Goal: Task Accomplishment & Management: Manage account settings

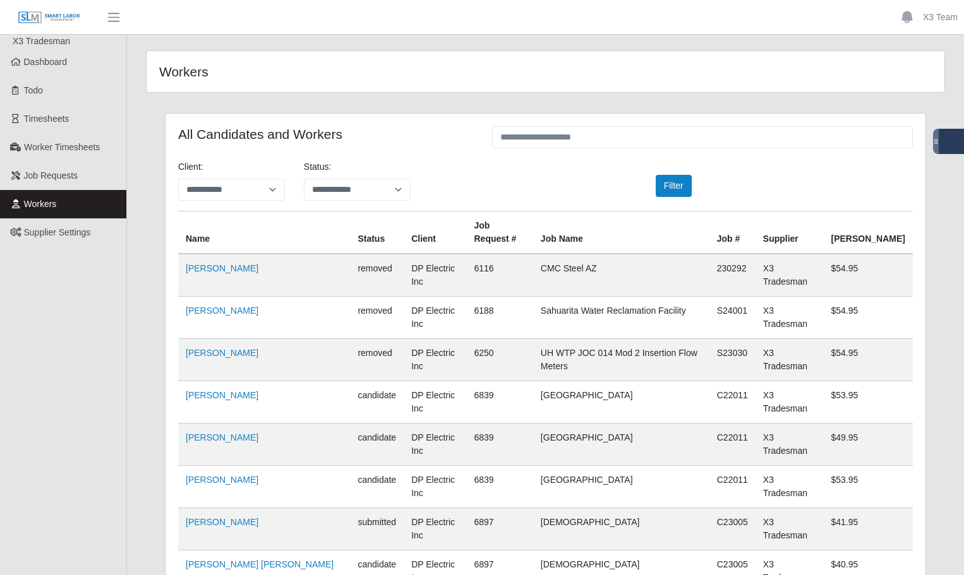
scroll to position [4819, 0]
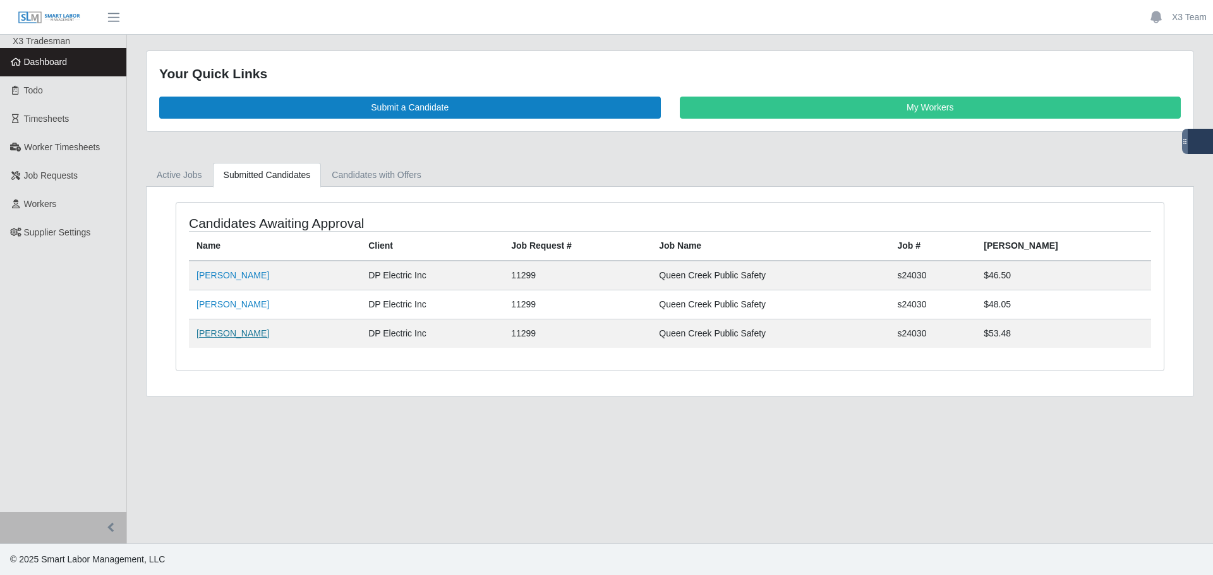
click at [239, 336] on link "[PERSON_NAME]" at bounding box center [232, 333] width 73 height 10
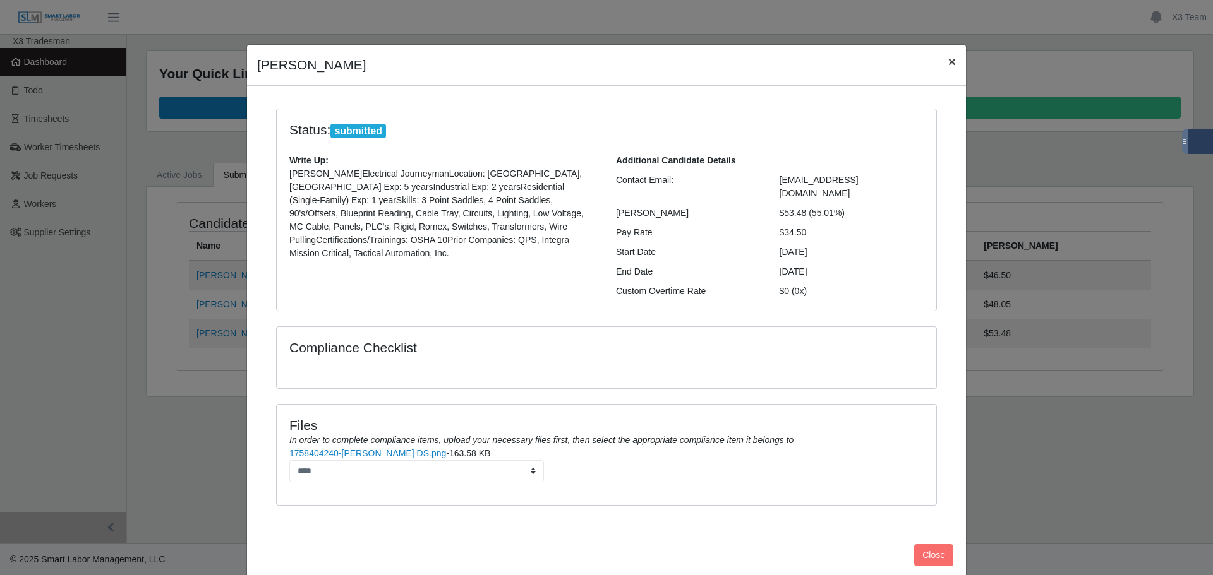
click at [948, 61] on span "×" at bounding box center [952, 61] width 8 height 15
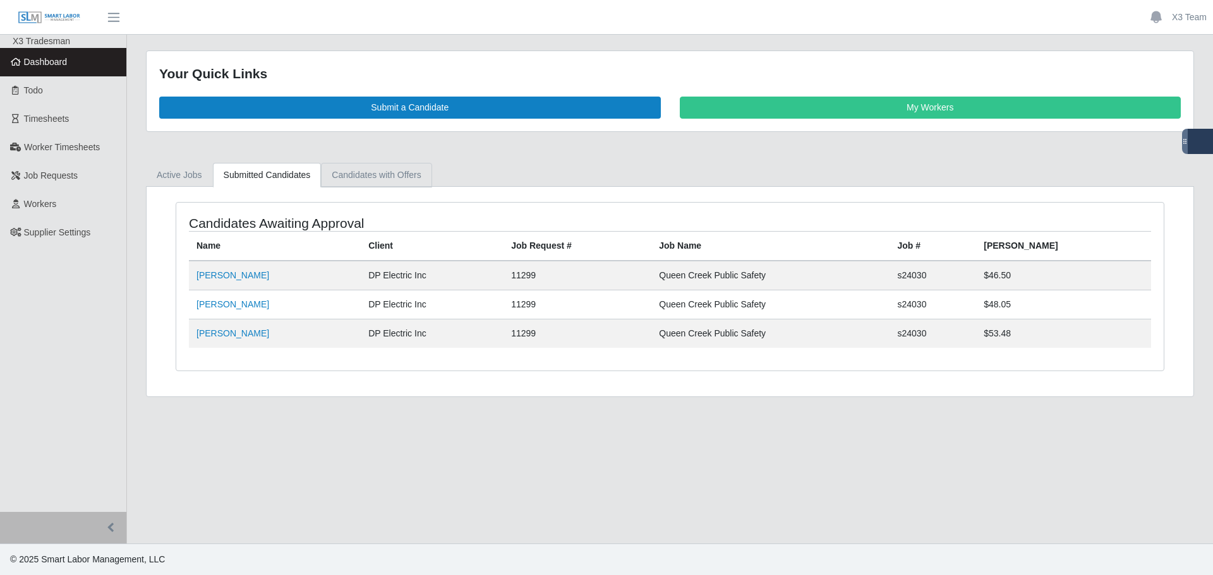
click at [390, 174] on link "Candidates with Offers" at bounding box center [376, 175] width 111 height 25
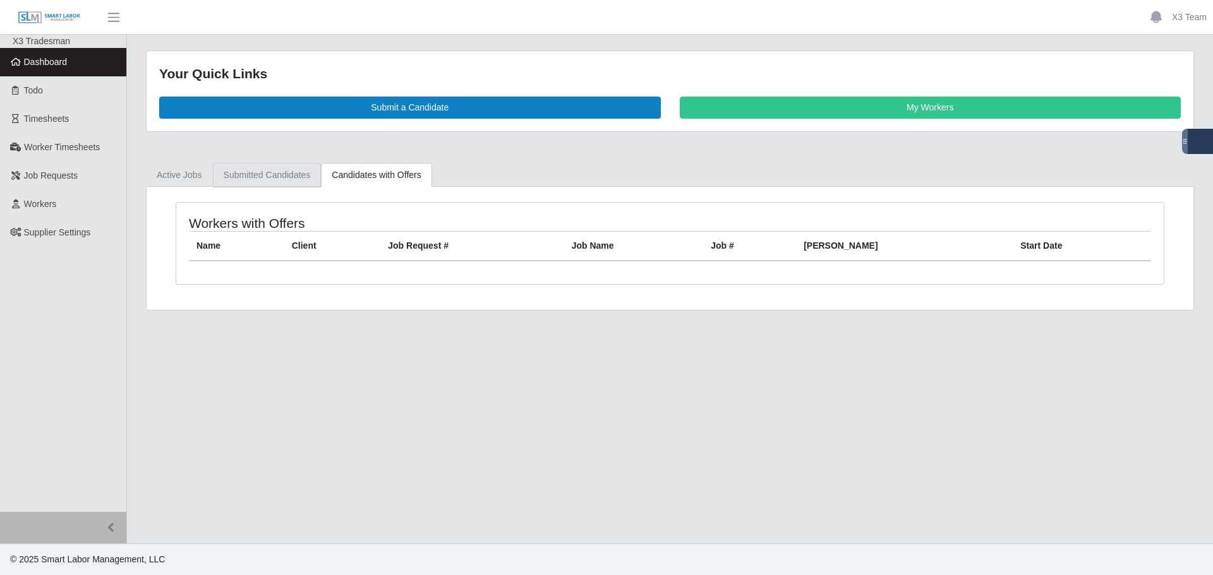
click at [276, 178] on link "Submitted Candidates" at bounding box center [267, 175] width 109 height 25
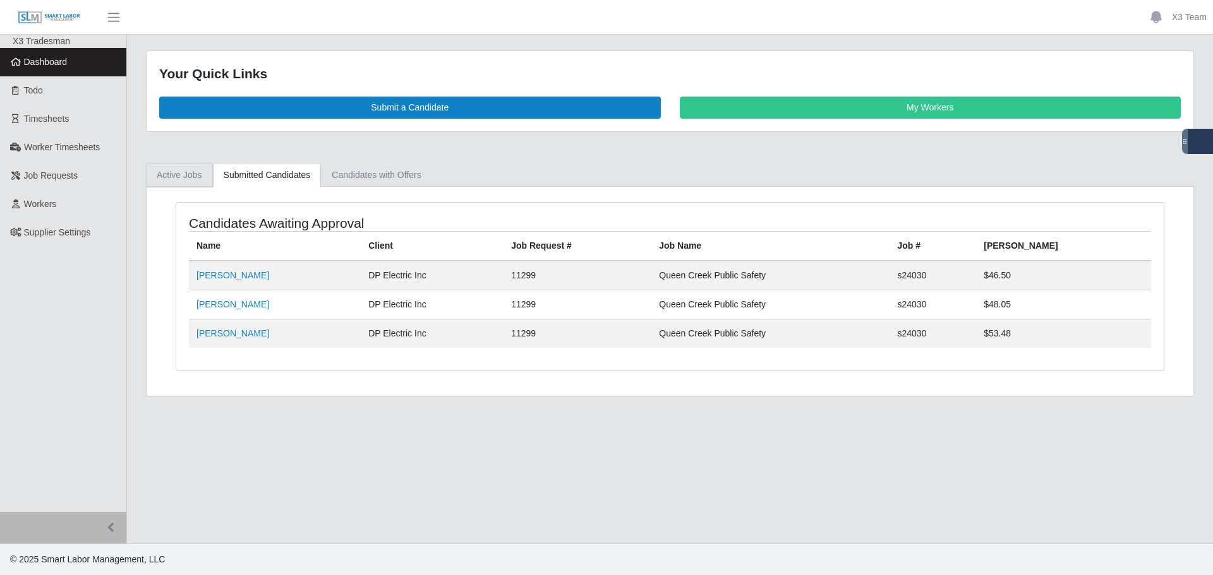
click at [169, 171] on link "Active Jobs" at bounding box center [179, 175] width 67 height 25
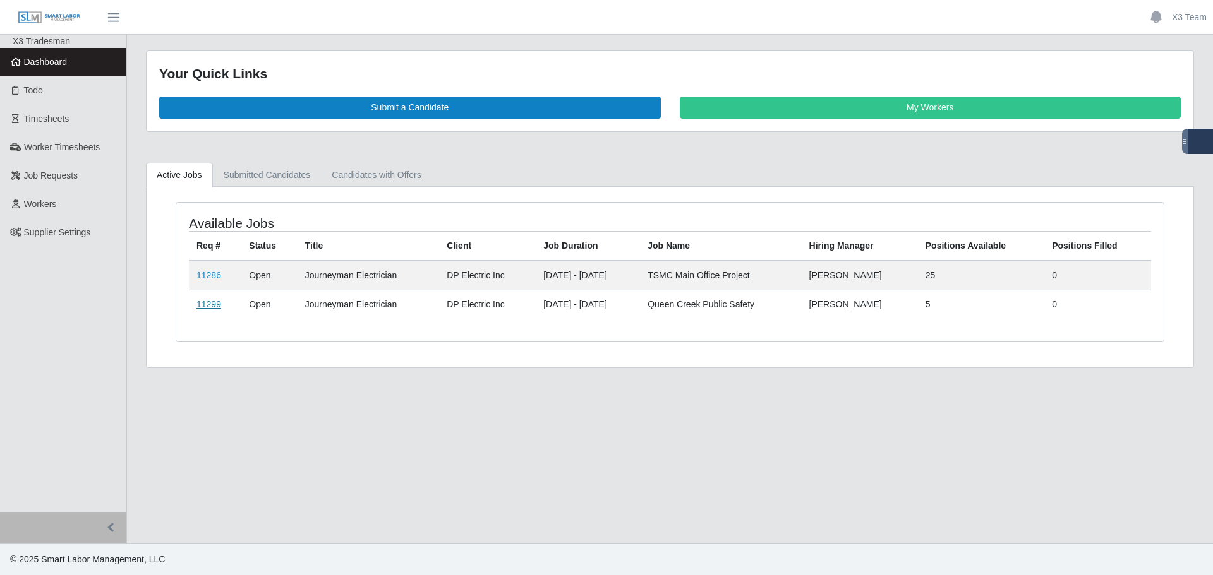
click at [211, 307] on link "11299" at bounding box center [208, 304] width 25 height 10
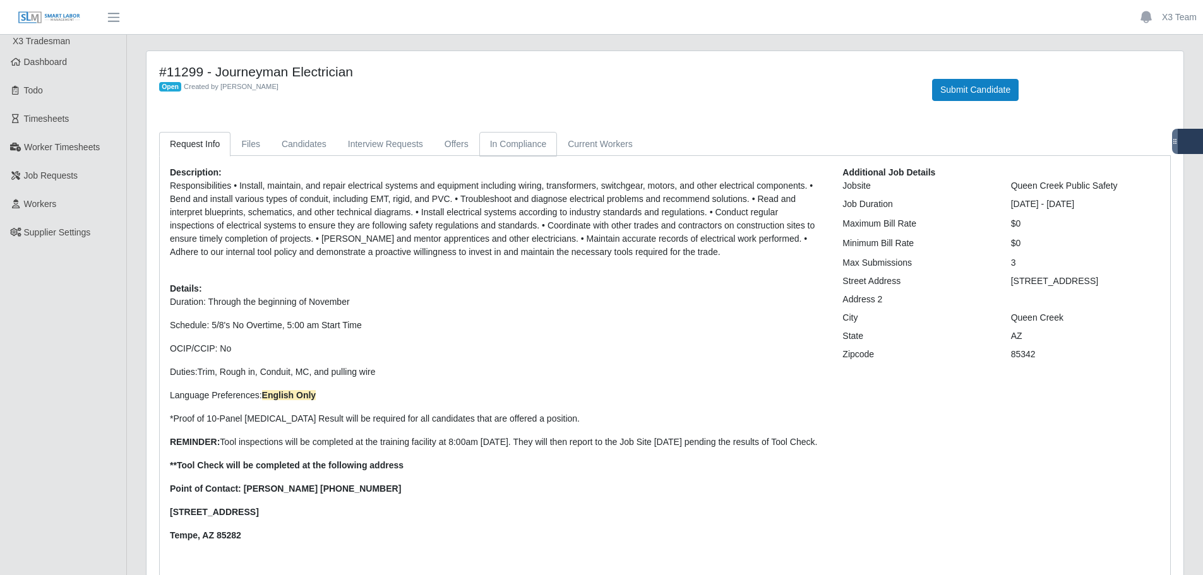
click at [500, 142] on link "In Compliance" at bounding box center [518, 144] width 78 height 25
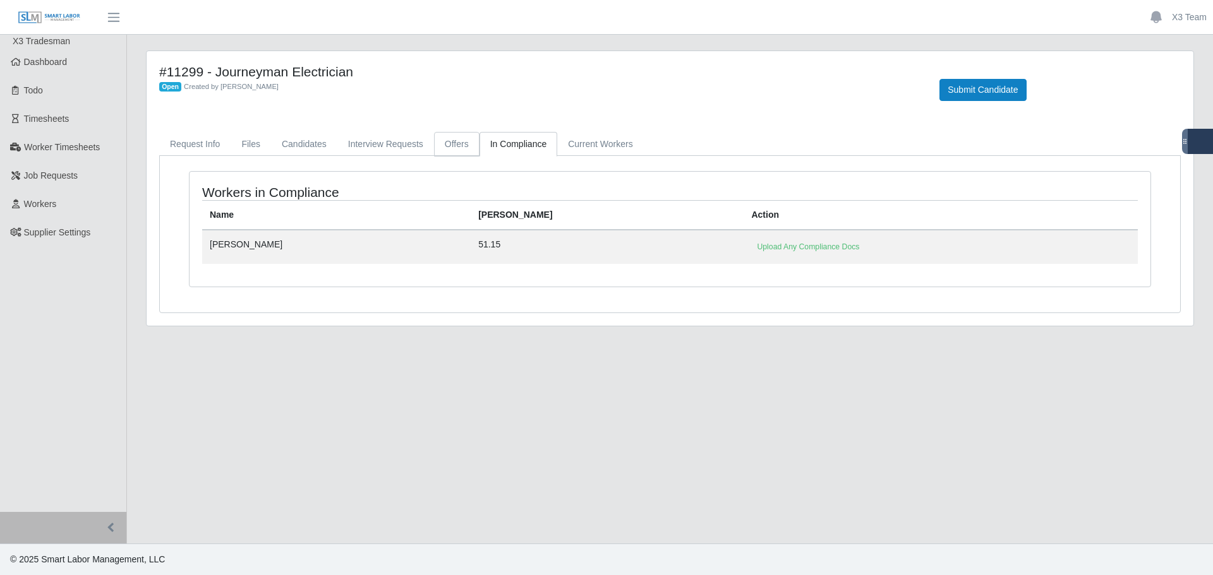
click at [451, 144] on link "Offers" at bounding box center [456, 144] width 45 height 25
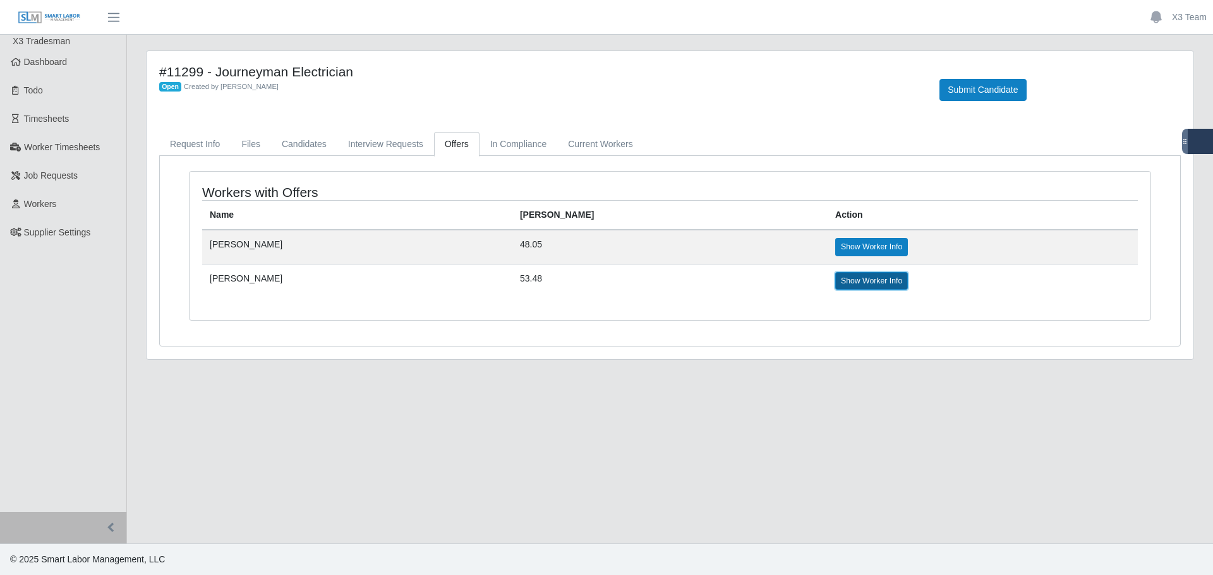
click at [835, 278] on link "Show Worker Info" at bounding box center [871, 281] width 73 height 18
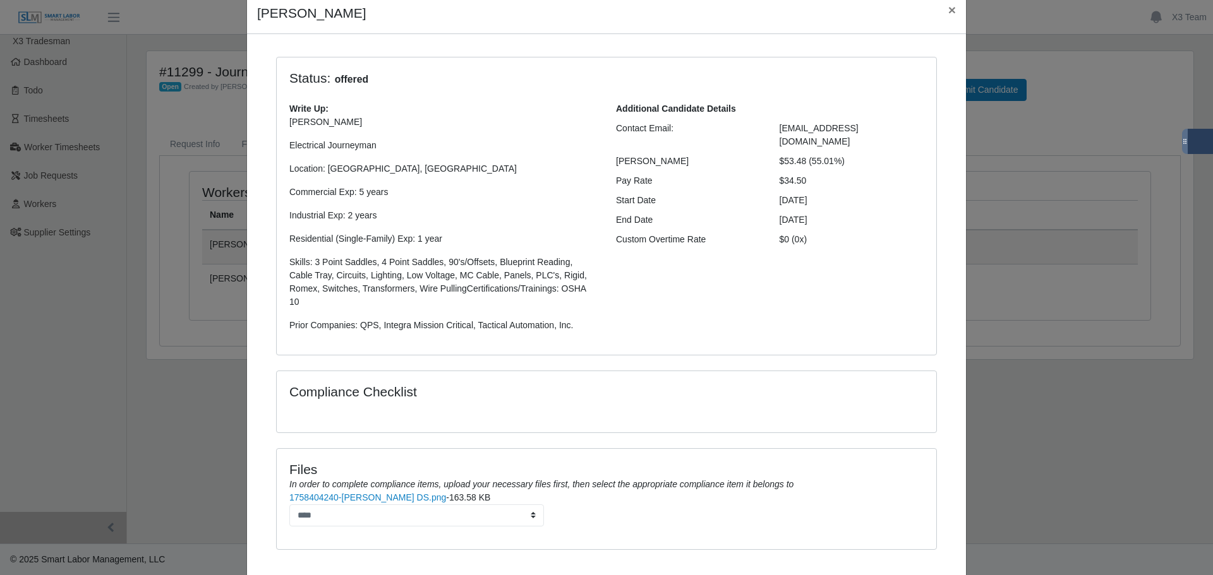
scroll to position [105, 0]
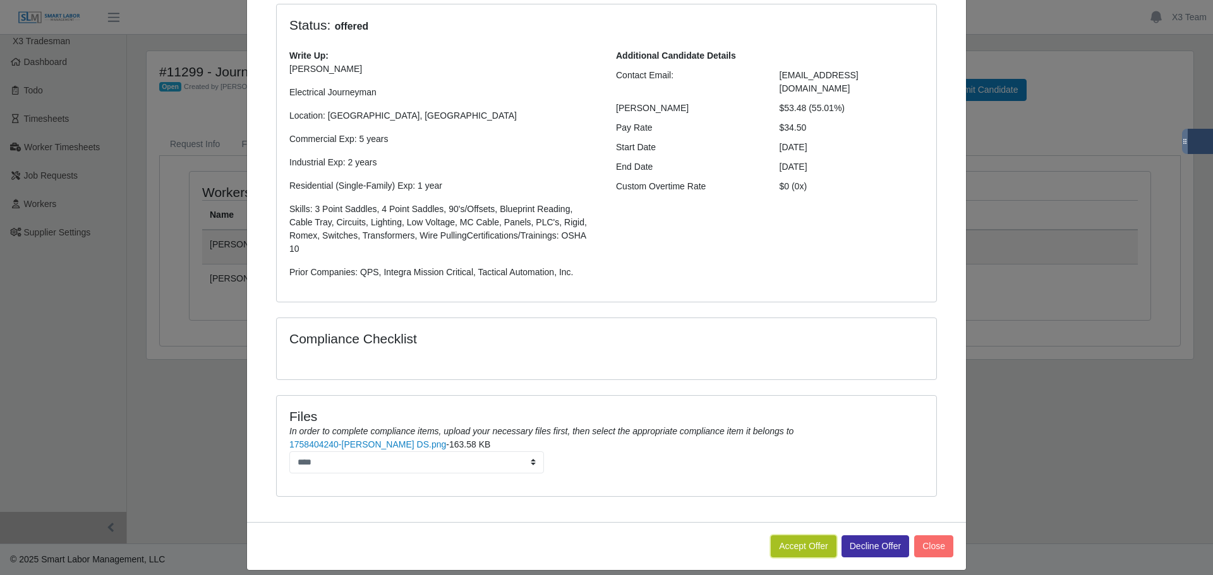
click at [794, 536] on button "Accept Offer" at bounding box center [803, 547] width 66 height 22
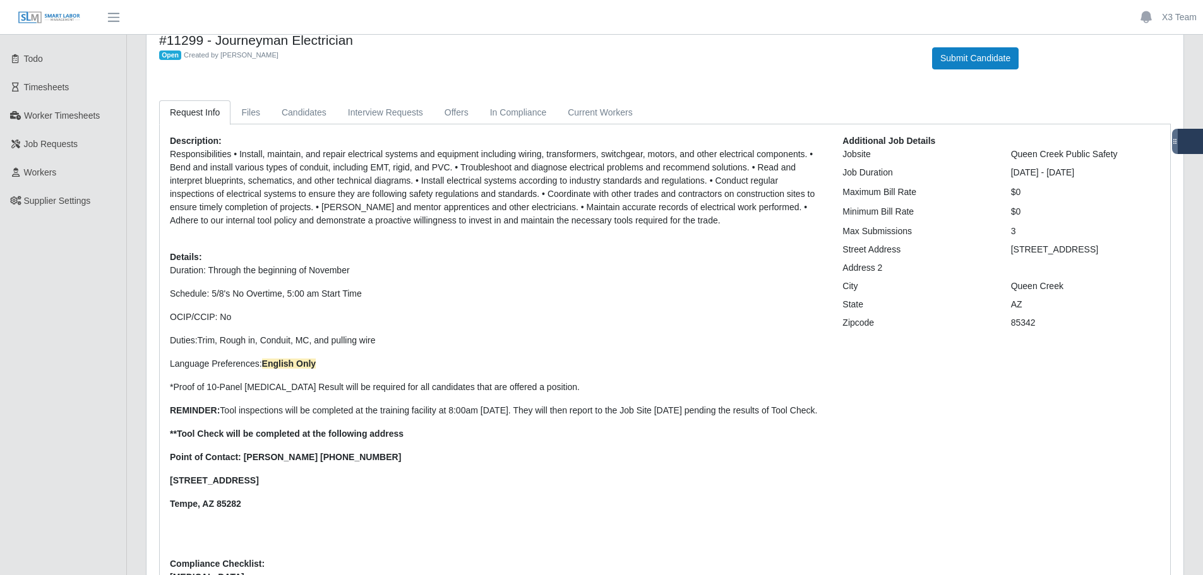
scroll to position [63, 0]
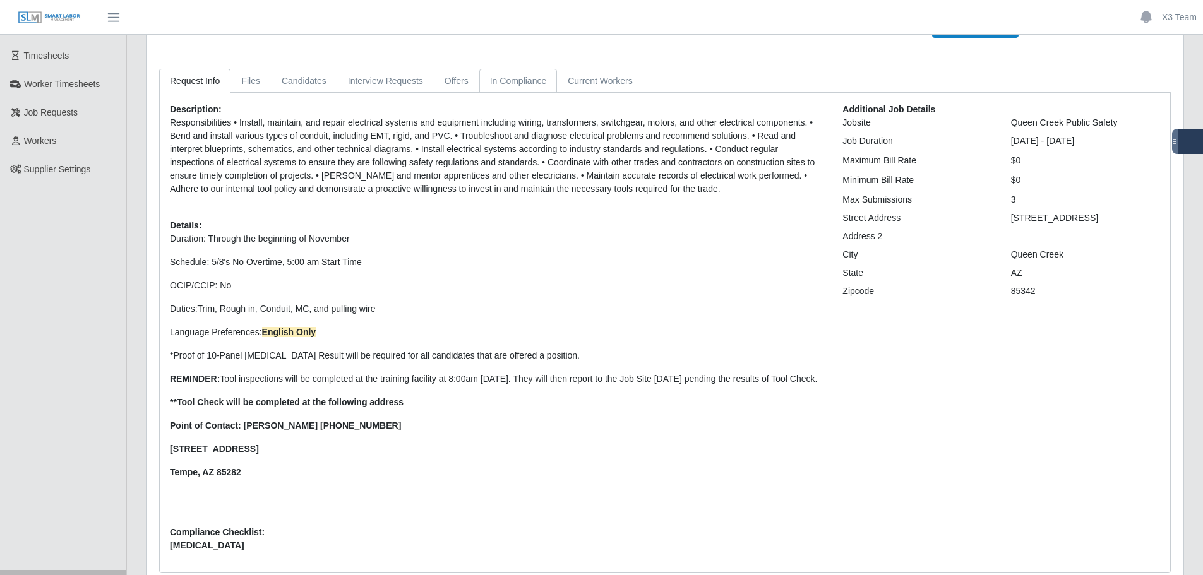
click at [496, 75] on link "In Compliance" at bounding box center [518, 81] width 78 height 25
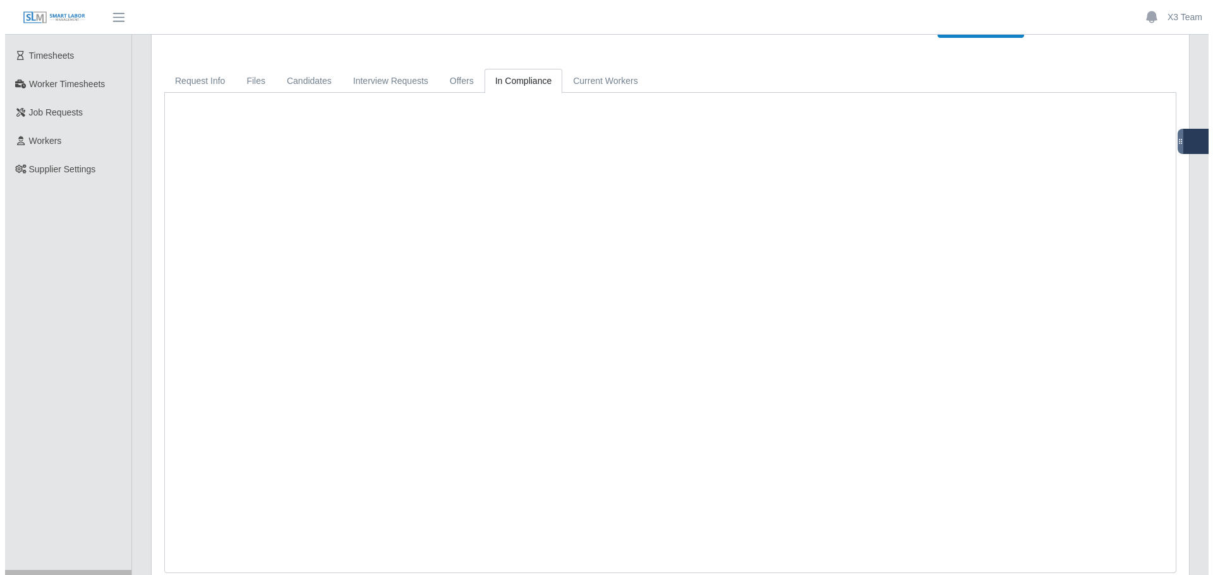
scroll to position [0, 0]
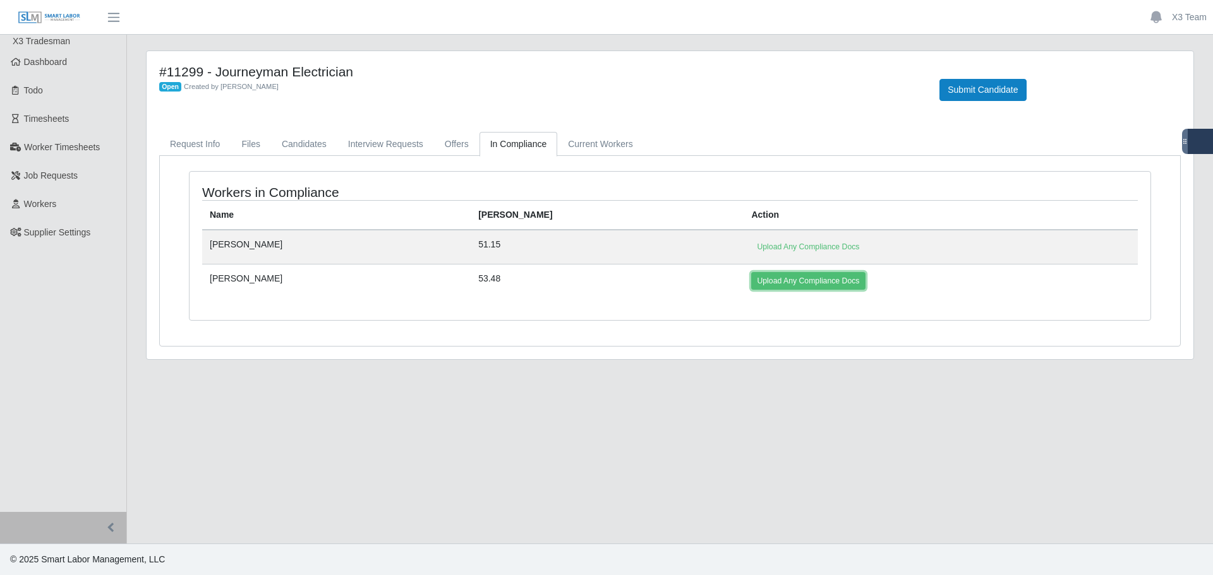
click at [751, 279] on link "Upload Any Compliance Docs" at bounding box center [808, 281] width 114 height 18
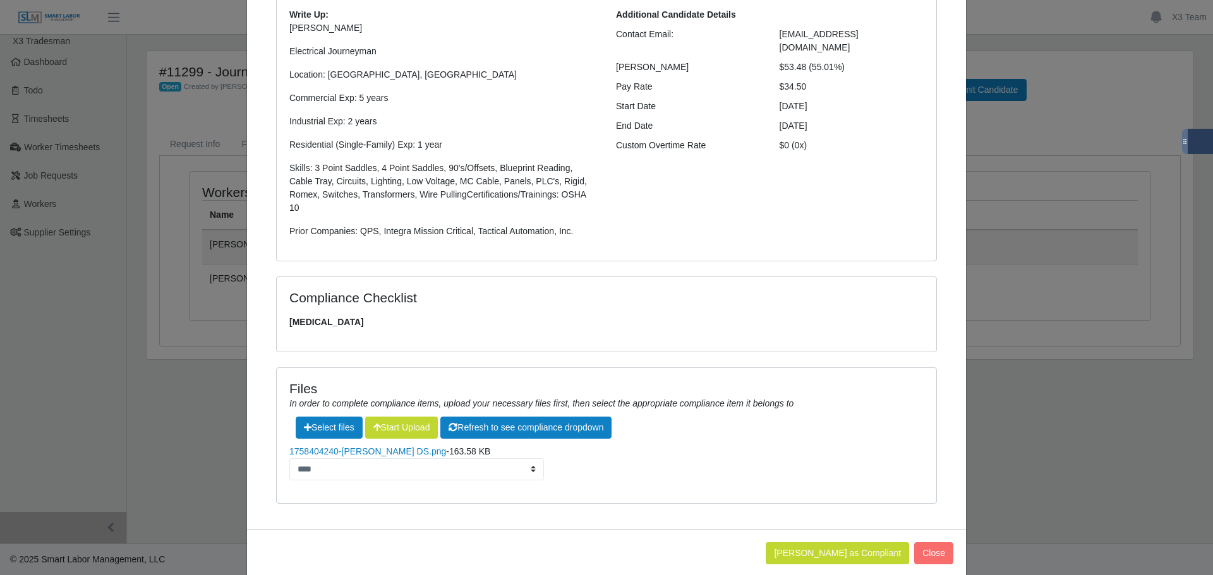
scroll to position [153, 0]
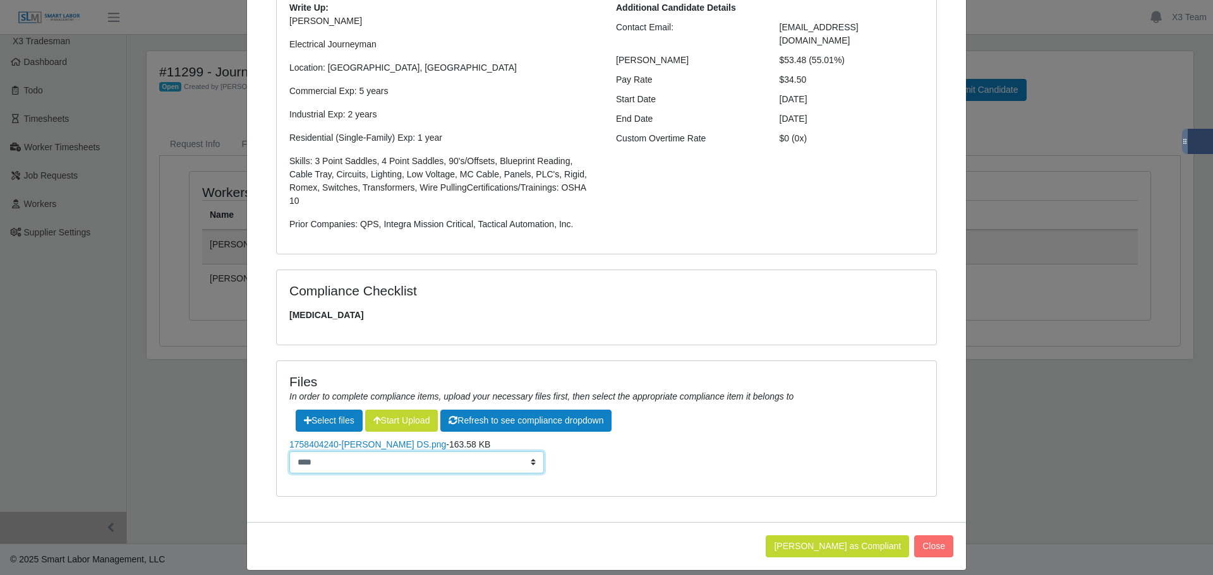
click at [472, 455] on select "**********" at bounding box center [416, 463] width 255 height 22
select select "**********"
click at [289, 452] on select "**********" at bounding box center [416, 463] width 255 height 22
click at [554, 505] on div "Status: accepted Write Up: Derek M. Electrical Journeyman Location: Phoenix, AZ…" at bounding box center [606, 227] width 719 height 589
click at [836, 539] on button "Mark Worker as Compliant" at bounding box center [836, 547] width 143 height 22
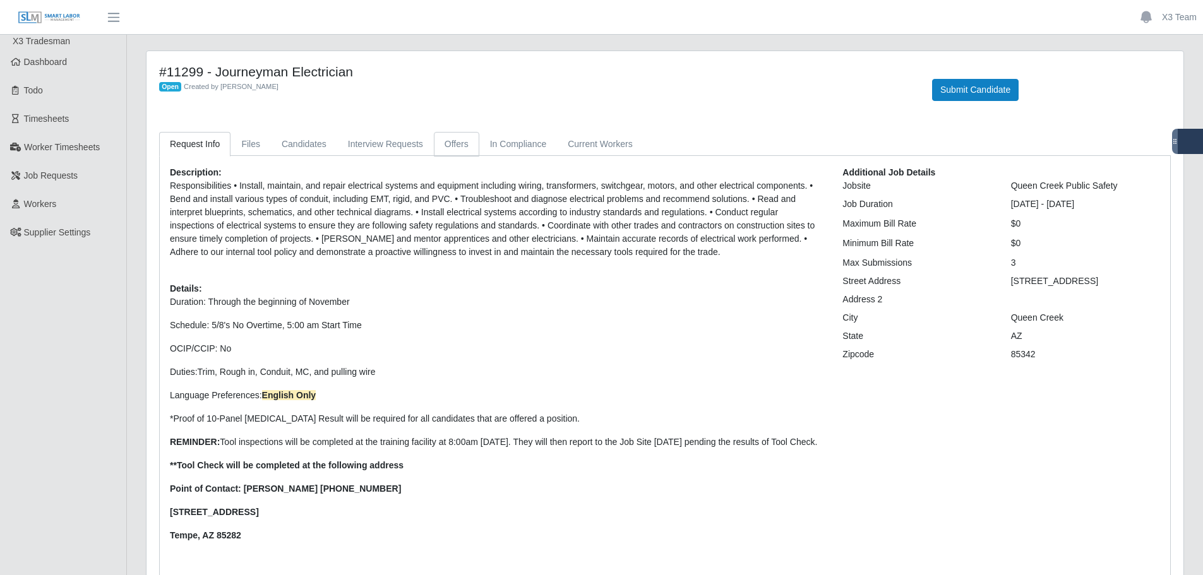
click at [460, 145] on link "Offers" at bounding box center [456, 144] width 45 height 25
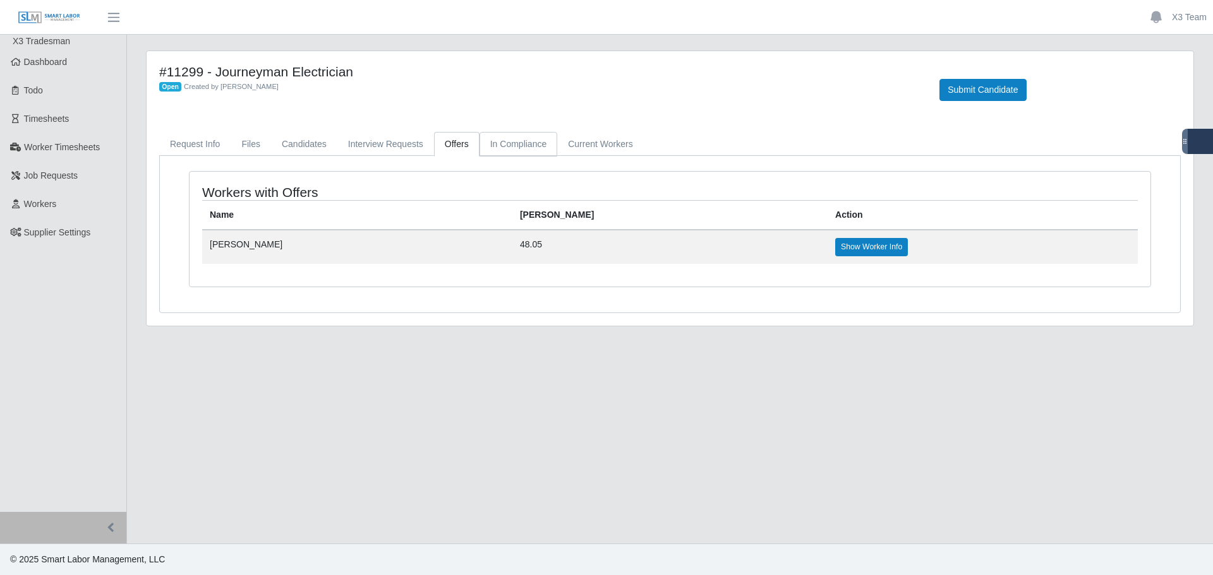
click at [525, 138] on link "In Compliance" at bounding box center [518, 144] width 78 height 25
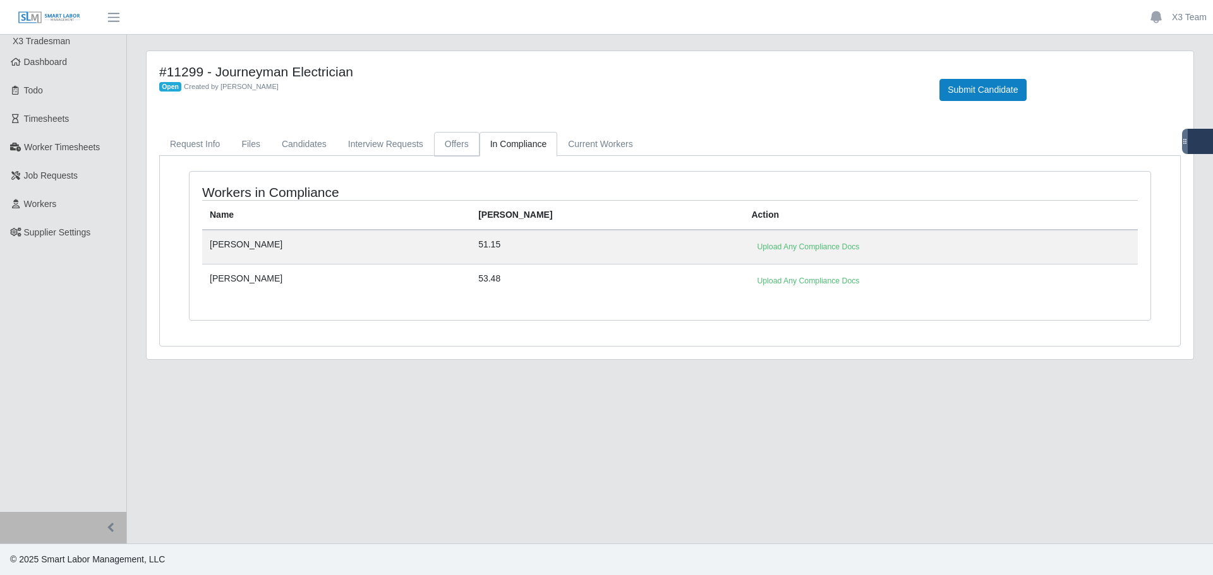
click at [450, 153] on link "Offers" at bounding box center [456, 144] width 45 height 25
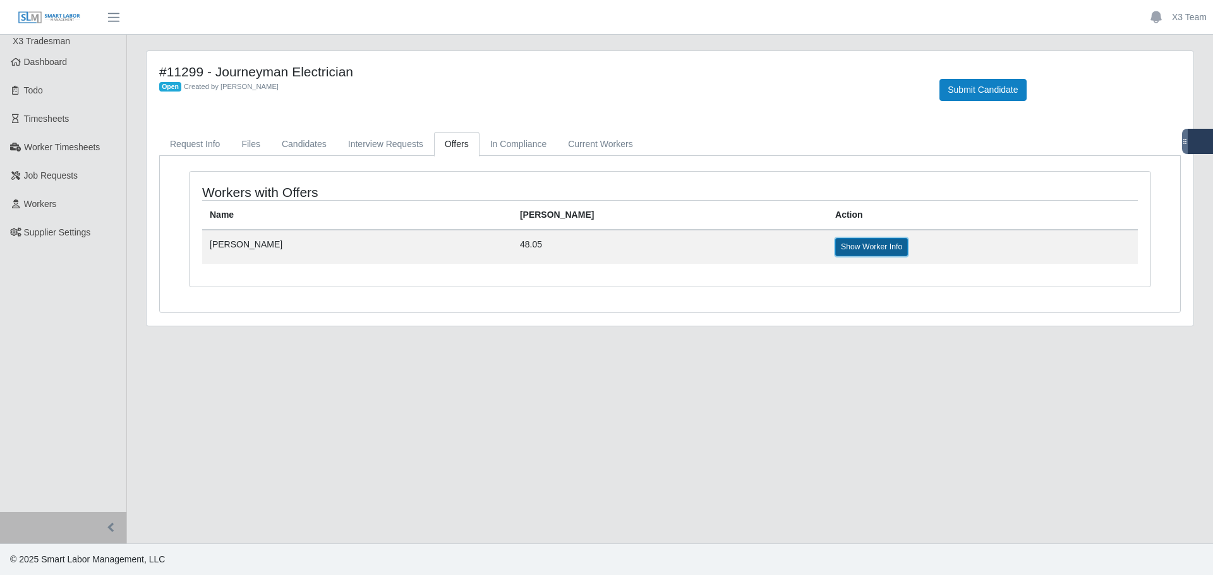
click at [835, 246] on link "Show Worker Info" at bounding box center [871, 247] width 73 height 18
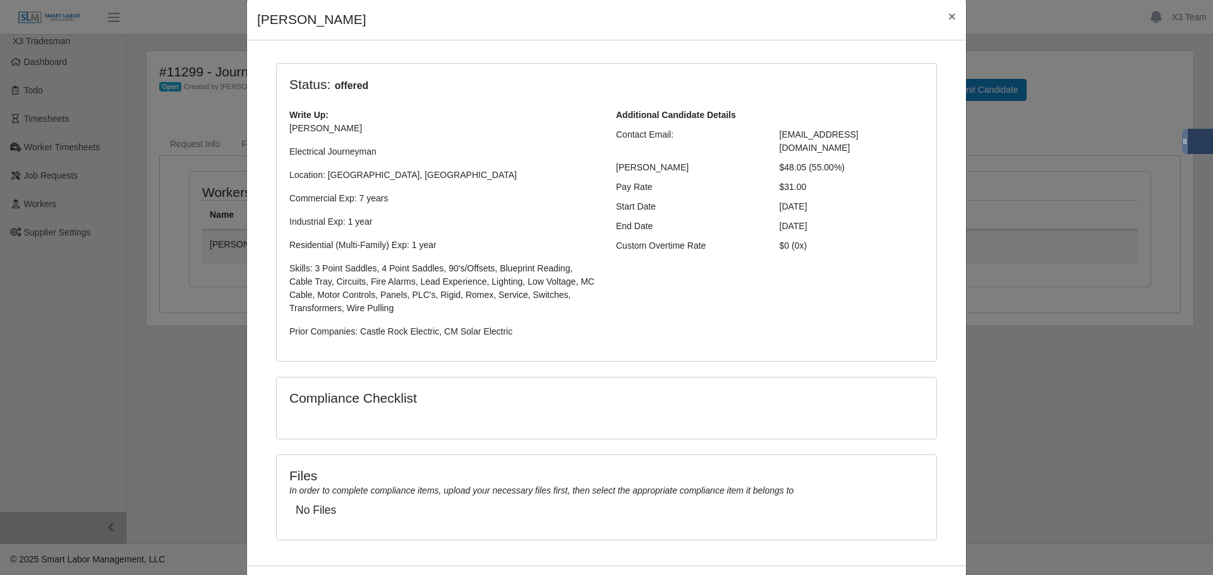
scroll to position [102, 0]
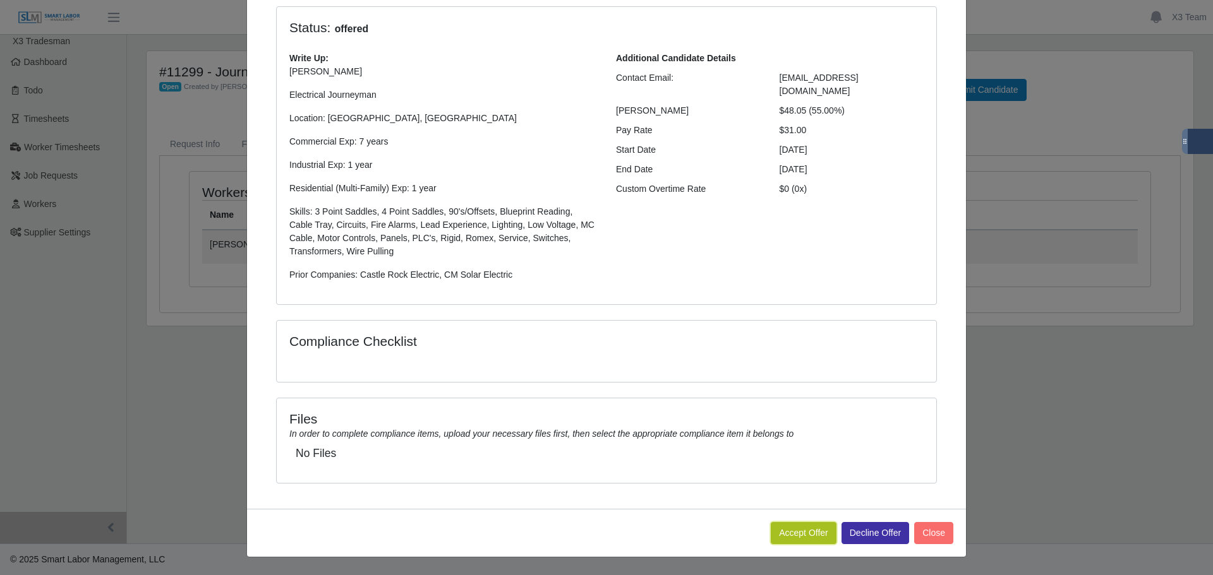
click at [800, 533] on button "Accept Offer" at bounding box center [803, 533] width 66 height 22
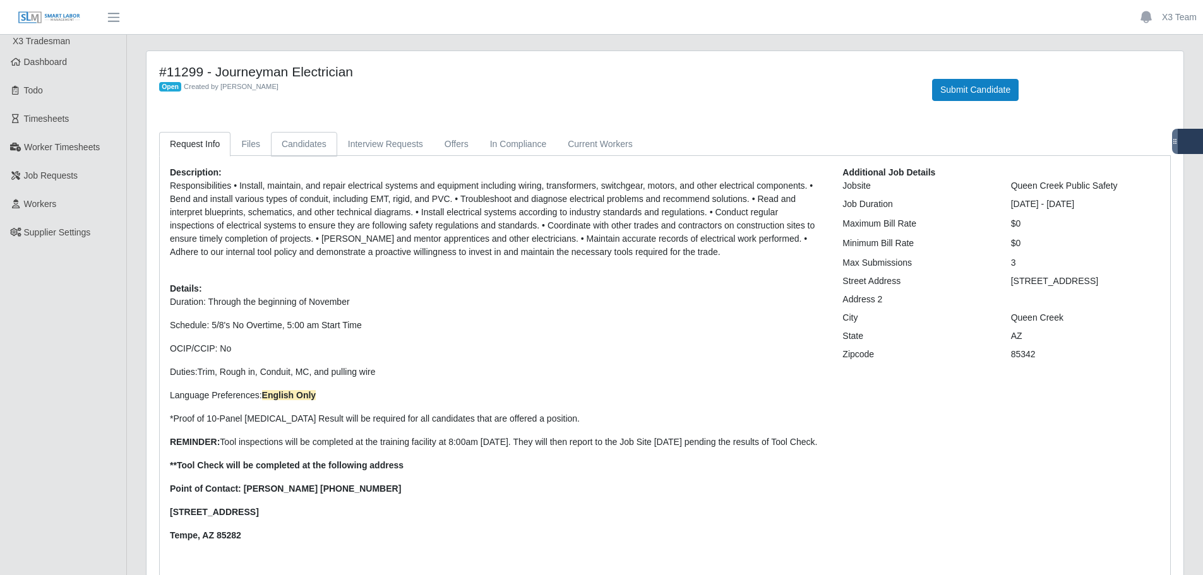
click at [296, 147] on link "Candidates" at bounding box center [304, 144] width 66 height 25
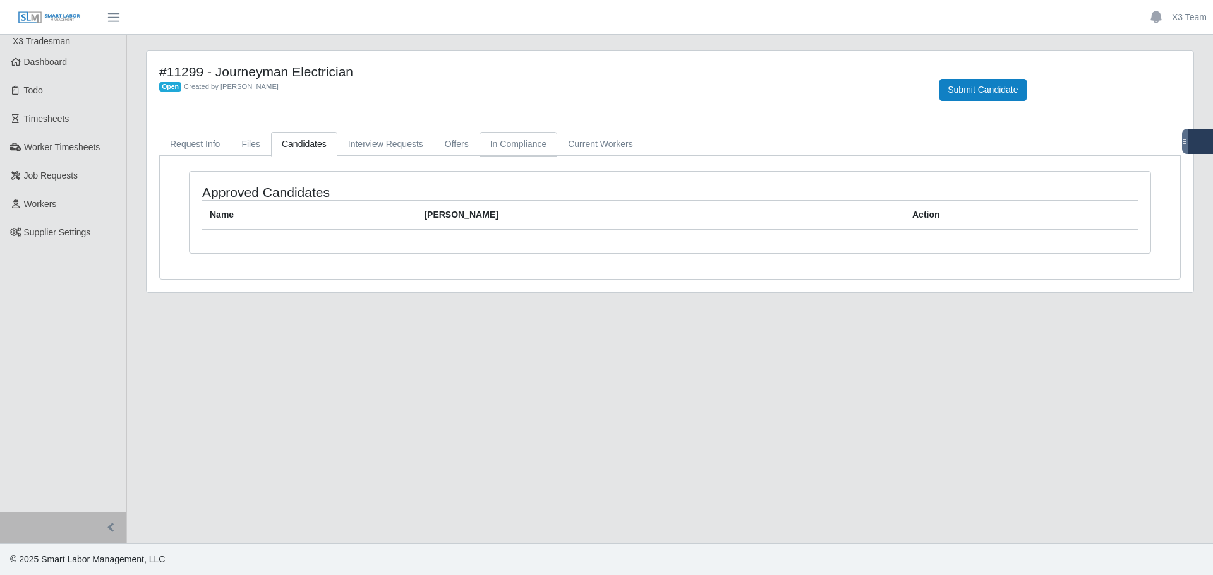
click at [513, 148] on link "In Compliance" at bounding box center [518, 144] width 78 height 25
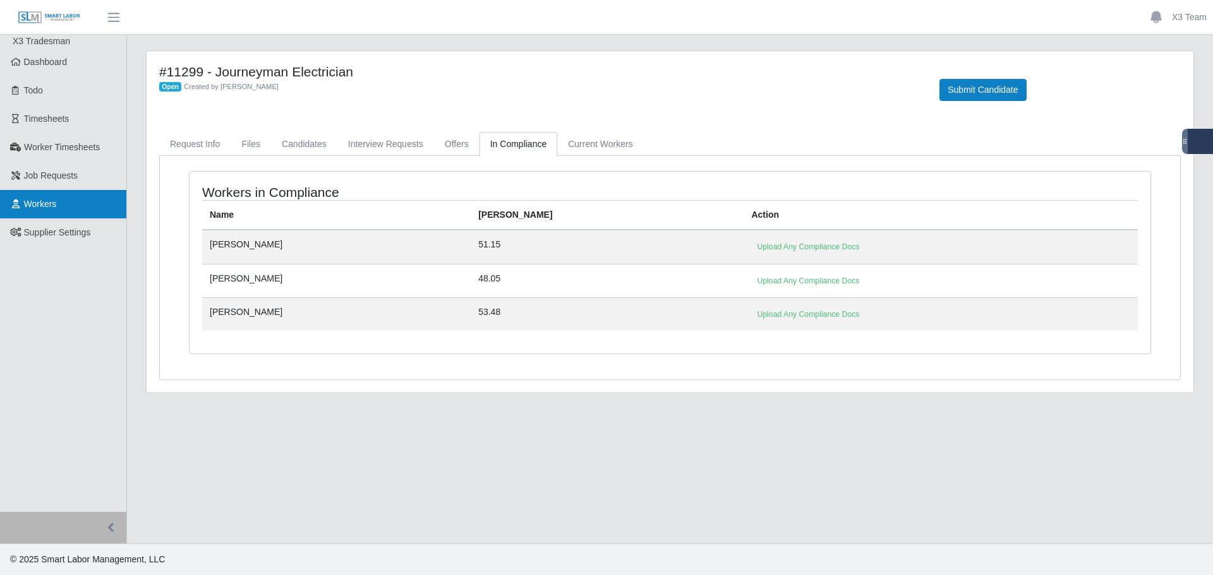
click at [62, 211] on link "Workers" at bounding box center [63, 204] width 126 height 28
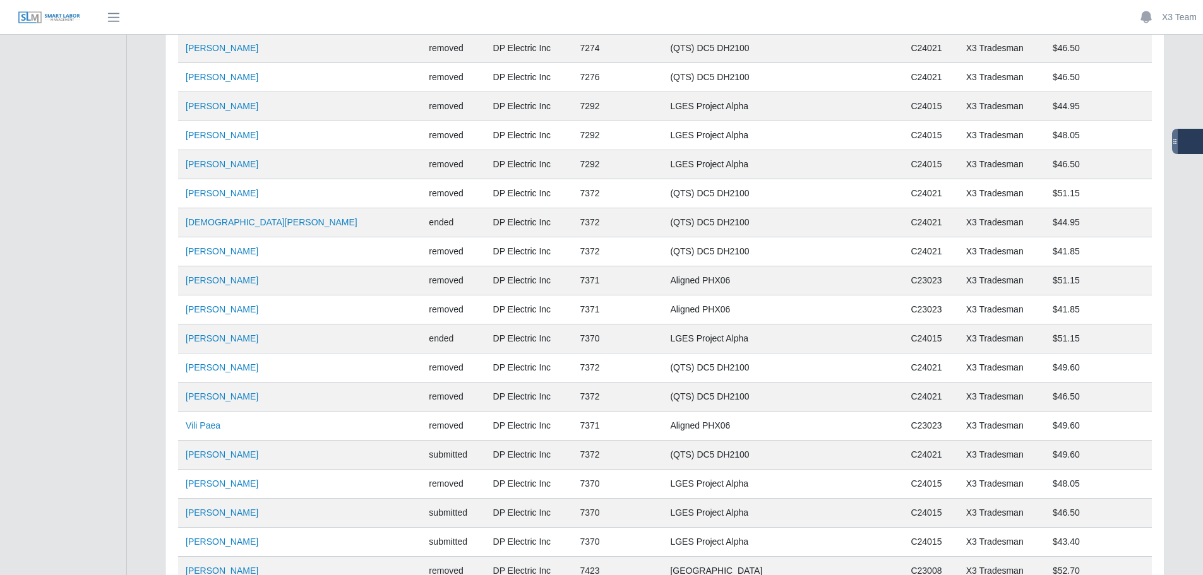
scroll to position [1516, 0]
